Goal: Task Accomplishment & Management: Manage account settings

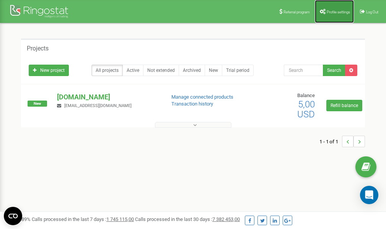
click at [333, 11] on span "Profile settings" at bounding box center [338, 12] width 23 height 4
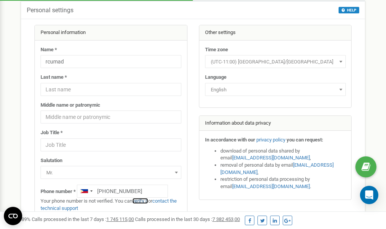
click at [143, 202] on link "verify it" at bounding box center [140, 201] width 16 height 6
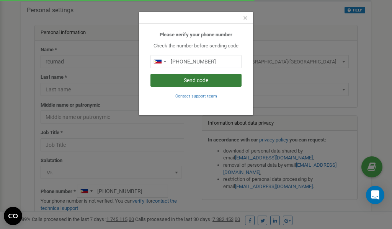
click at [196, 82] on button "Send code" at bounding box center [195, 80] width 91 height 13
